Goal: Task Accomplishment & Management: Use online tool/utility

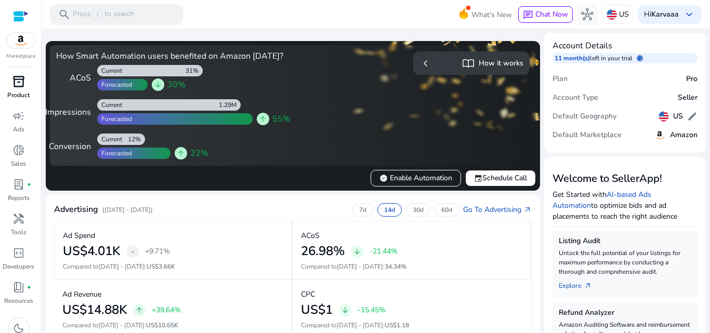
click at [20, 73] on div "inventory_2" at bounding box center [18, 81] width 29 height 17
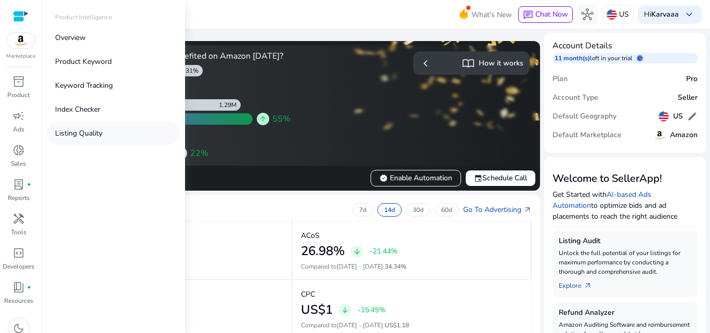
click at [68, 125] on link "Listing Quality" at bounding box center [113, 133] width 133 height 23
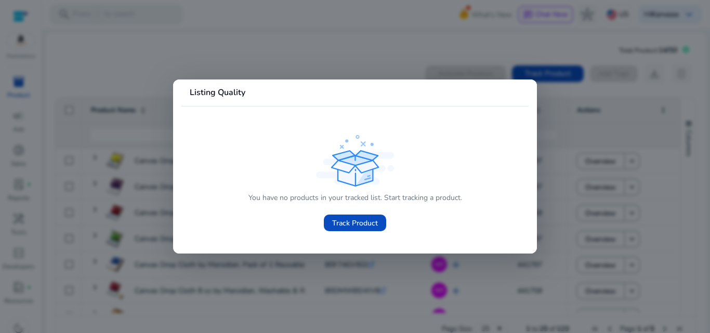
click at [308, 51] on div at bounding box center [355, 166] width 710 height 333
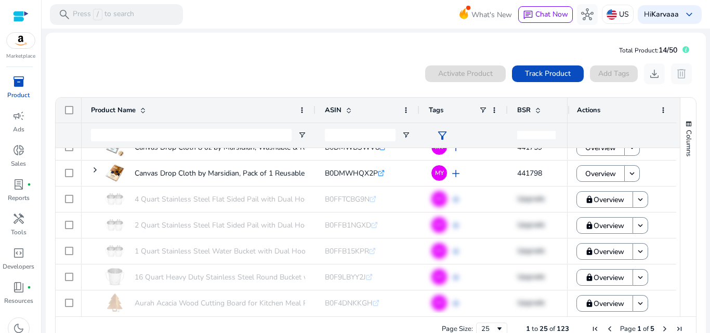
scroll to position [145, 0]
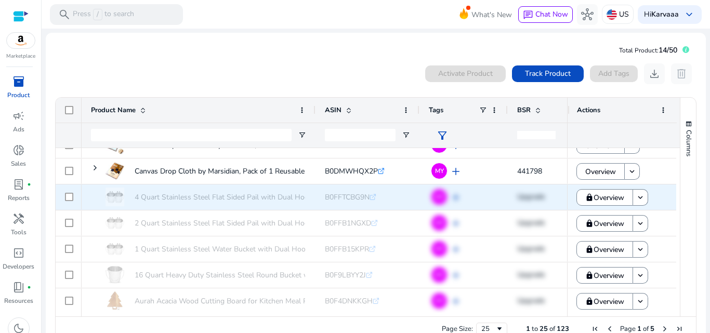
click at [69, 203] on div at bounding box center [69, 197] width 8 height 21
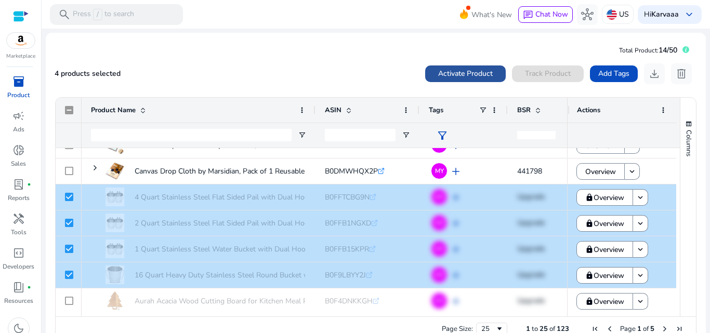
click at [466, 67] on span at bounding box center [465, 73] width 81 height 25
click at [458, 69] on span "Activate Product" at bounding box center [465, 73] width 55 height 11
